Goal: Navigation & Orientation: Find specific page/section

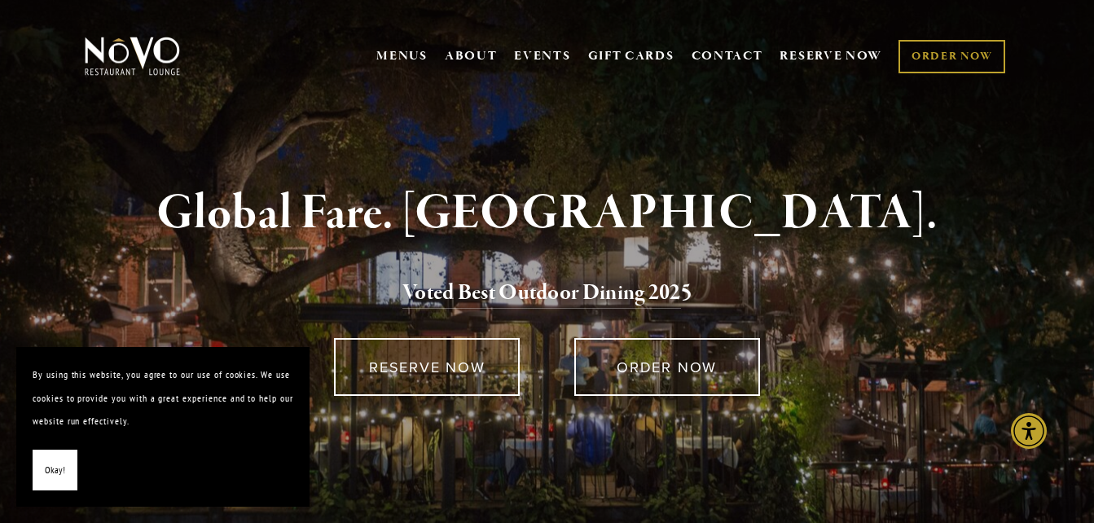
click at [58, 462] on span "Okay!" at bounding box center [55, 470] width 20 height 24
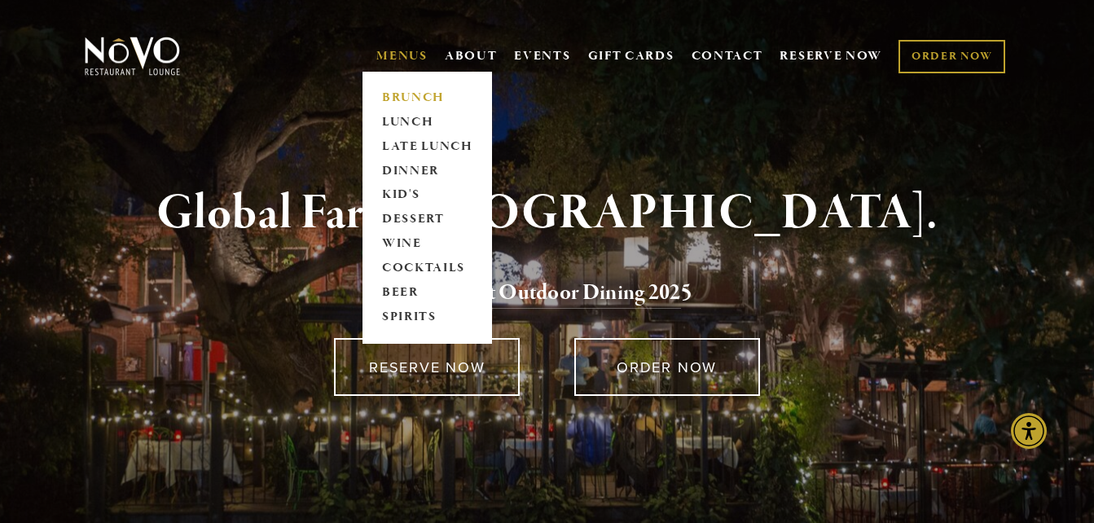
click at [391, 94] on link "BRUNCH" at bounding box center [427, 98] width 102 height 24
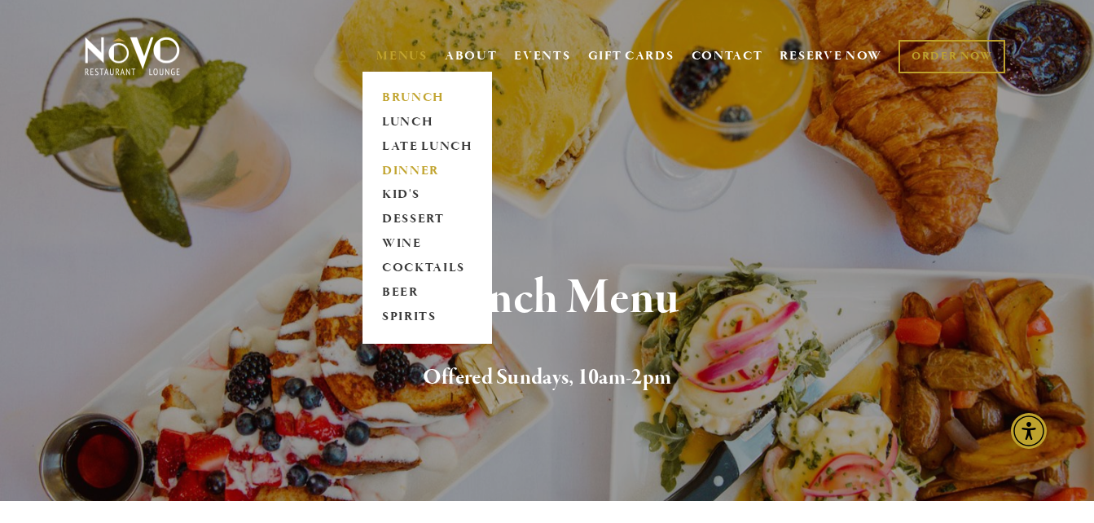
click at [394, 171] on link "DINNER" at bounding box center [427, 171] width 102 height 24
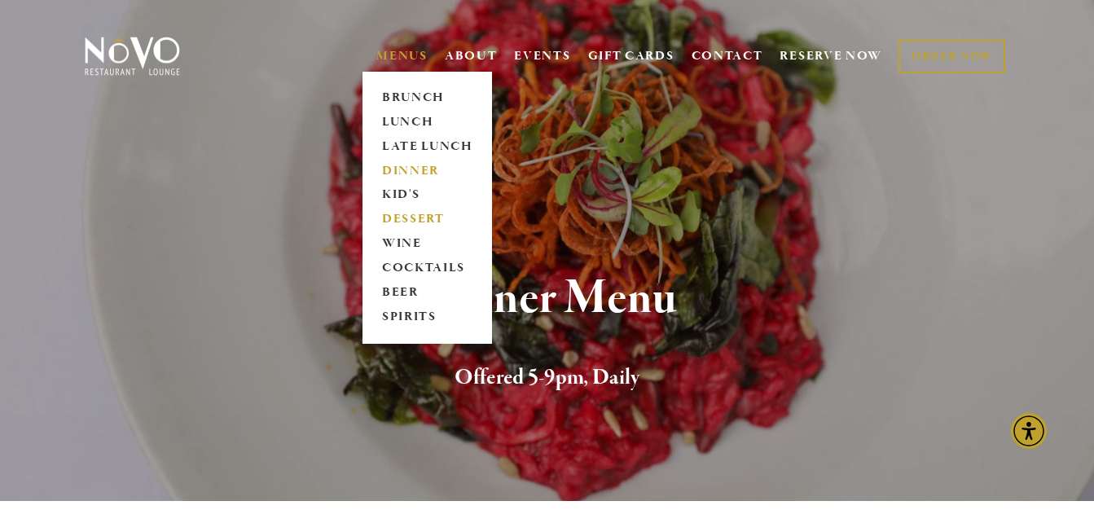
click at [397, 220] on link "DESSERT" at bounding box center [427, 220] width 102 height 24
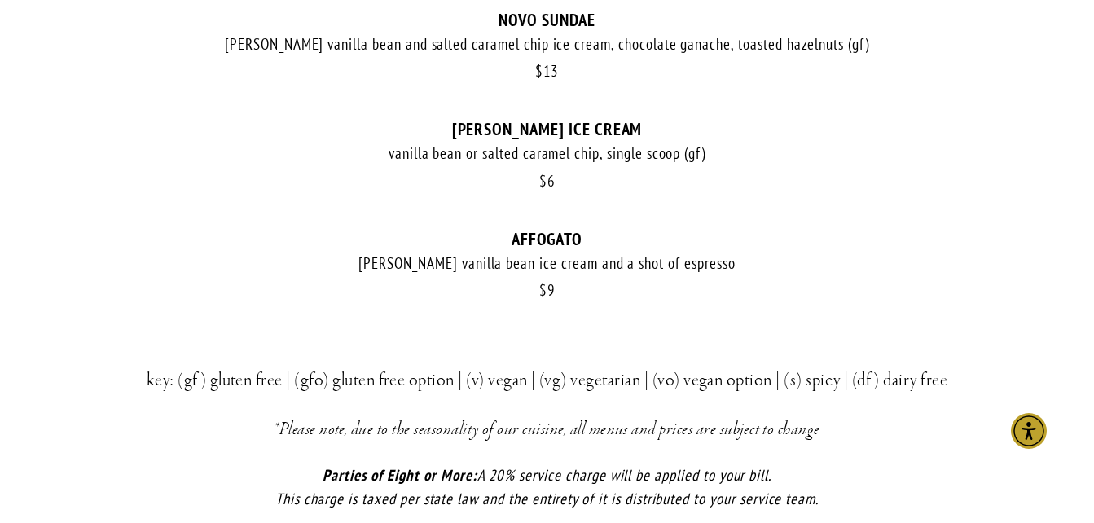
scroll to position [1242, 0]
